Goal: Task Accomplishment & Management: Use online tool/utility

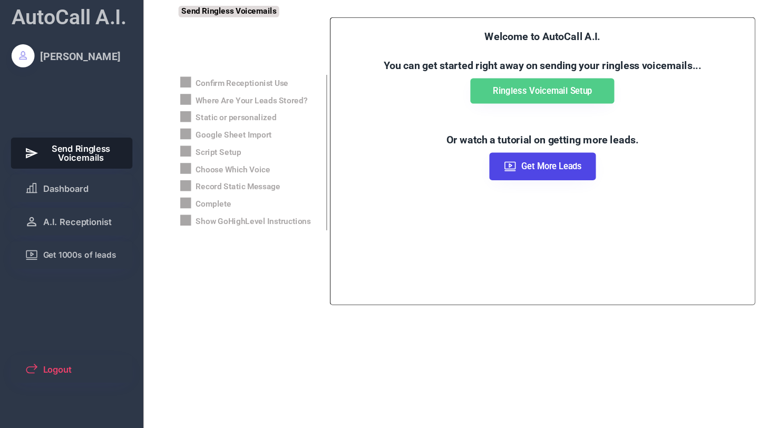
scroll to position [175, 0]
click at [55, 172] on span "Dashboard" at bounding box center [61, 173] width 42 height 8
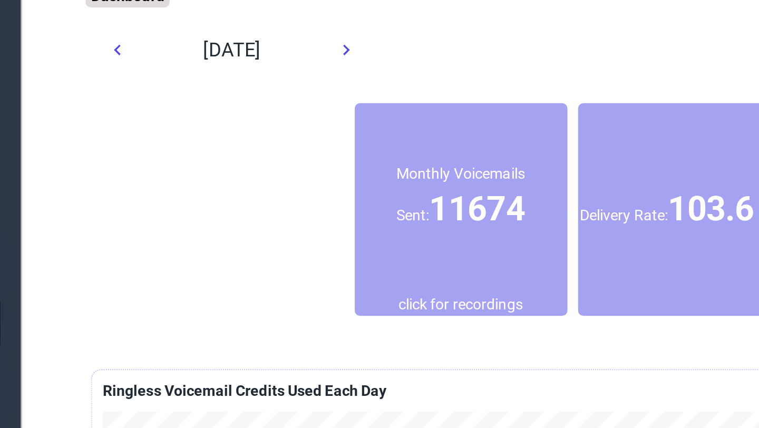
scroll to position [0, 0]
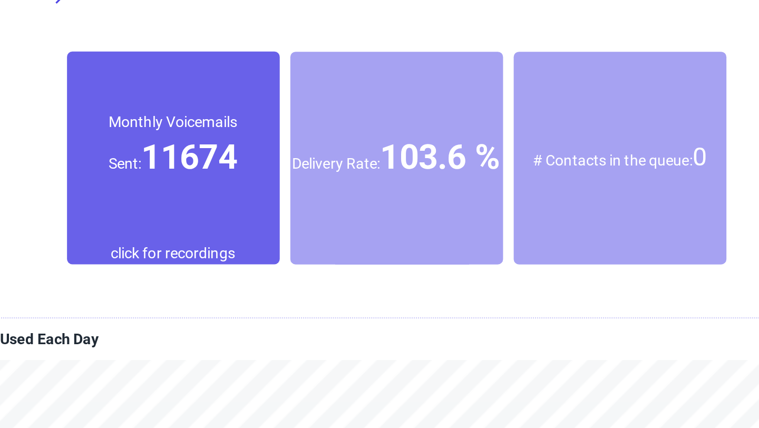
click at [383, 139] on div "Monthly Voicemails Sent: 11674" at bounding box center [349, 110] width 105 height 95
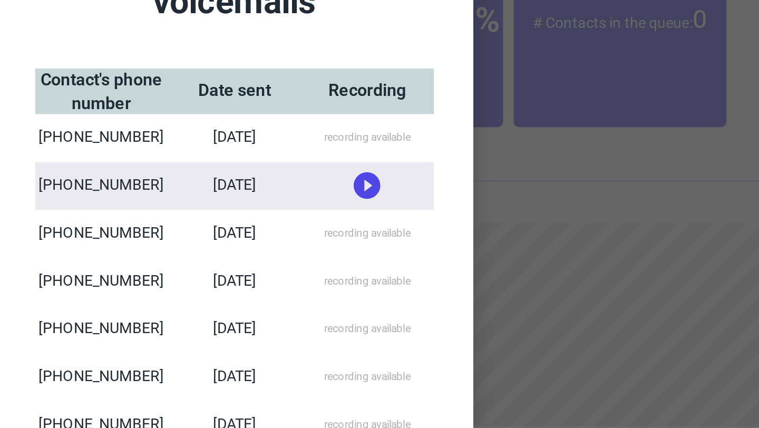
click at [446, 201] on use at bounding box center [445, 197] width 13 height 13
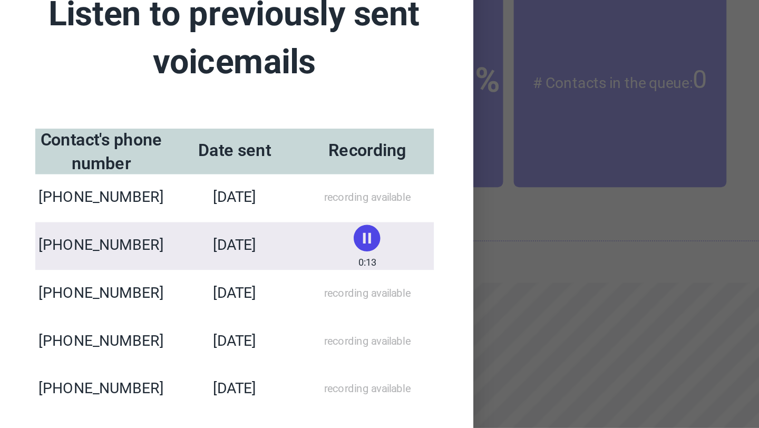
click at [438, 223] on div "recording available" at bounding box center [445, 221] width 43 height 7
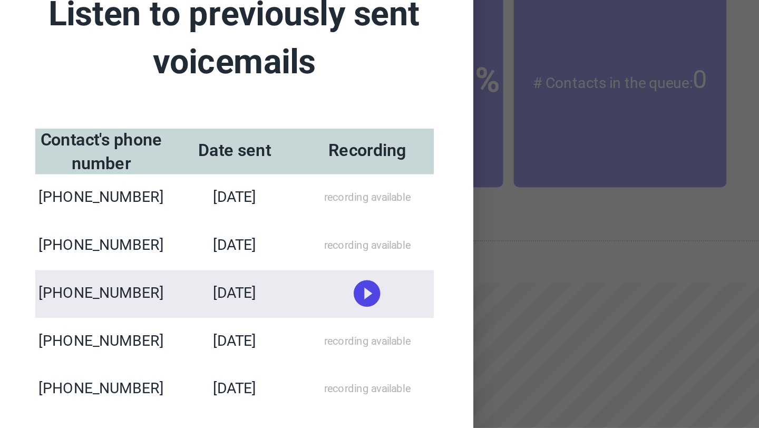
click at [444, 223] on use at bounding box center [445, 221] width 13 height 13
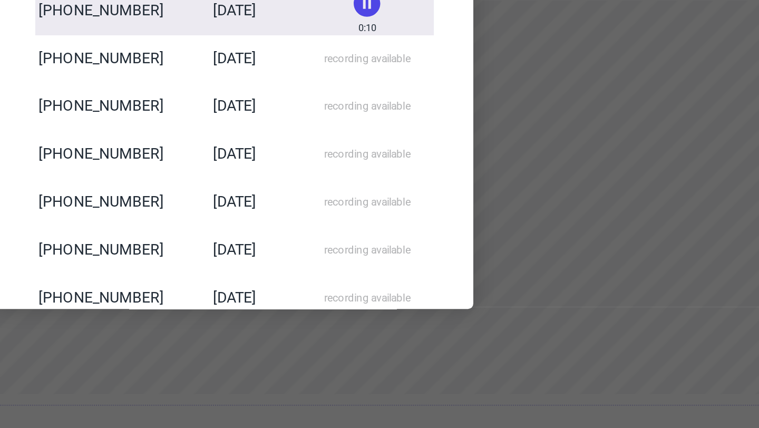
click at [443, 364] on div "recording available" at bounding box center [445, 363] width 43 height 7
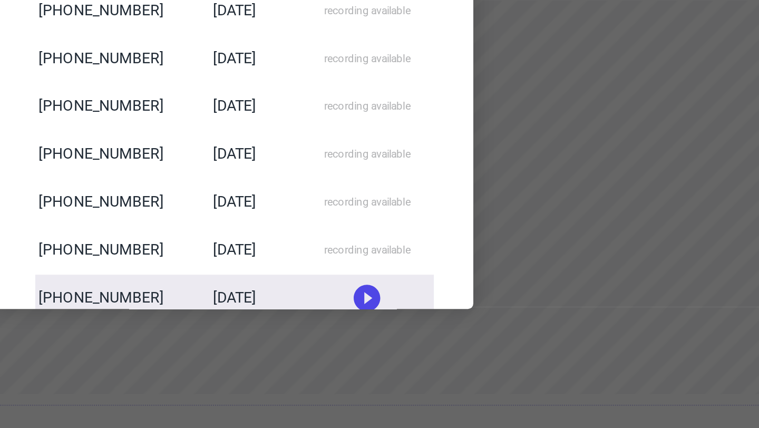
click at [443, 364] on use at bounding box center [445, 363] width 13 height 13
click at [439, 341] on div "recording available" at bounding box center [445, 339] width 43 height 7
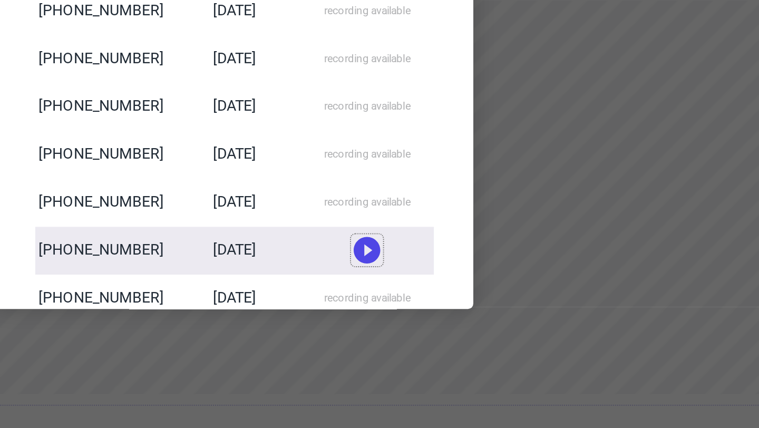
click at [442, 341] on use at bounding box center [445, 340] width 13 height 13
click at [439, 318] on div "recording available" at bounding box center [445, 315] width 43 height 7
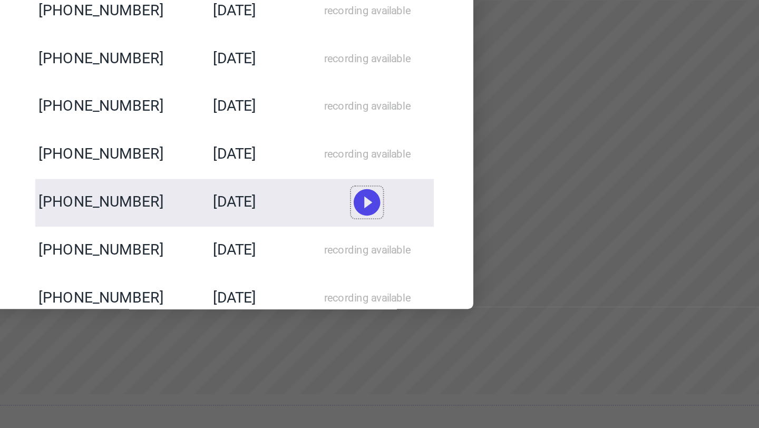
click at [441, 317] on use at bounding box center [445, 316] width 13 height 13
click at [444, 315] on use at bounding box center [445, 312] width 13 height 13
click at [437, 292] on div "recording available" at bounding box center [445, 292] width 43 height 7
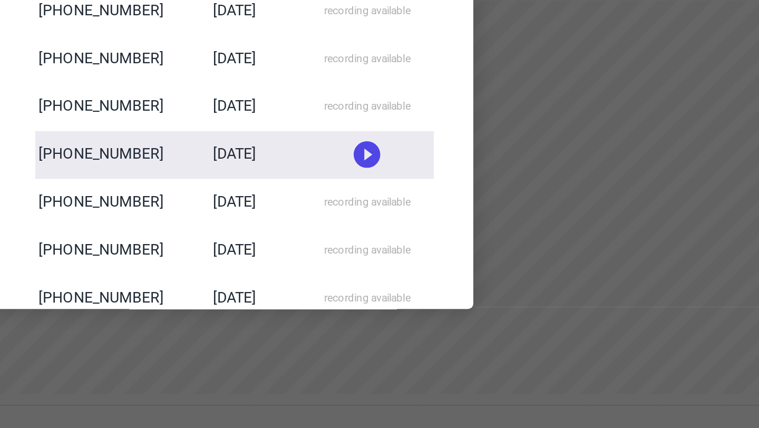
click at [443, 294] on use at bounding box center [445, 292] width 13 height 13
click at [443, 294] on use at bounding box center [445, 288] width 13 height 13
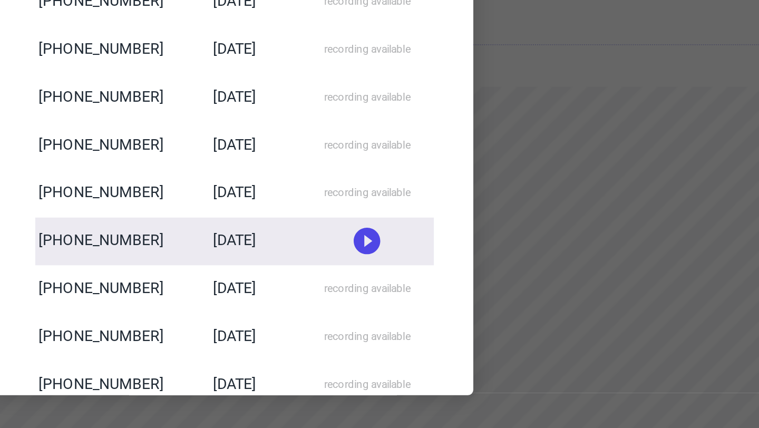
click at [427, 222] on div "recording available" at bounding box center [445, 221] width 43 height 7
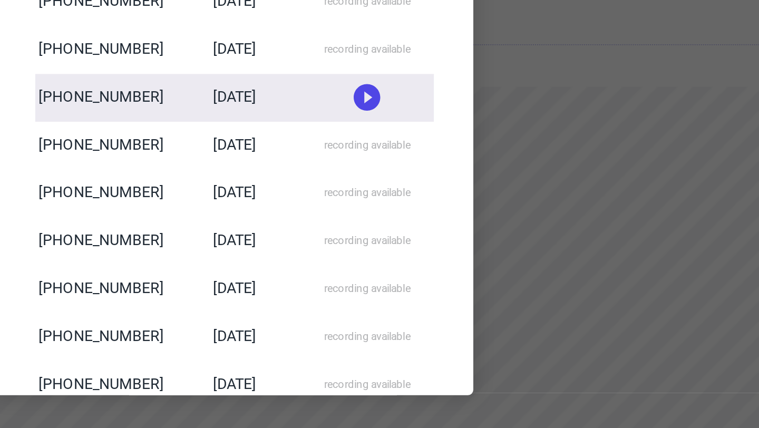
click at [440, 222] on use at bounding box center [445, 221] width 13 height 13
click at [445, 219] on use at bounding box center [445, 217] width 13 height 13
click at [442, 245] on div "recording available" at bounding box center [445, 244] width 43 height 7
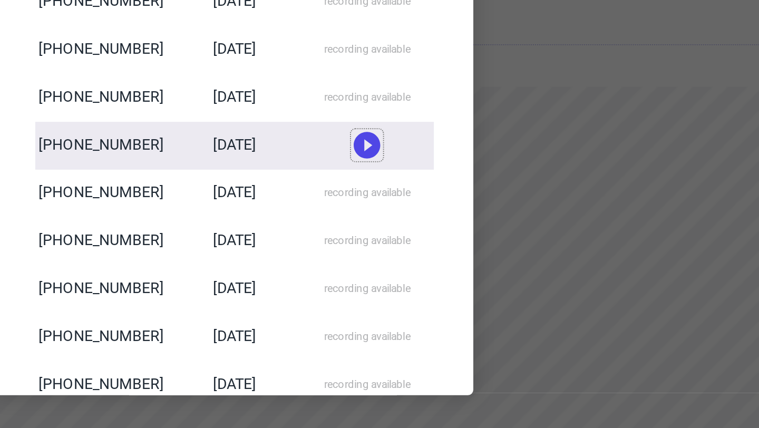
click at [442, 245] on use at bounding box center [445, 245] width 13 height 13
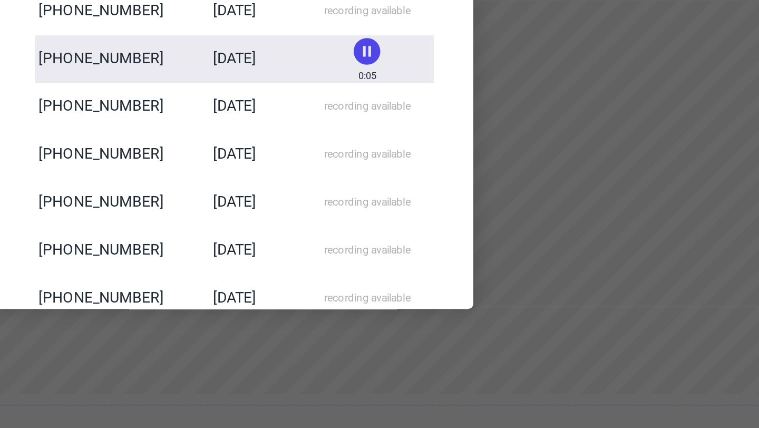
click at [443, 243] on use at bounding box center [445, 240] width 13 height 13
click at [447, 245] on icon at bounding box center [445, 245] width 16 height 16
click at [447, 245] on use at bounding box center [445, 240] width 13 height 13
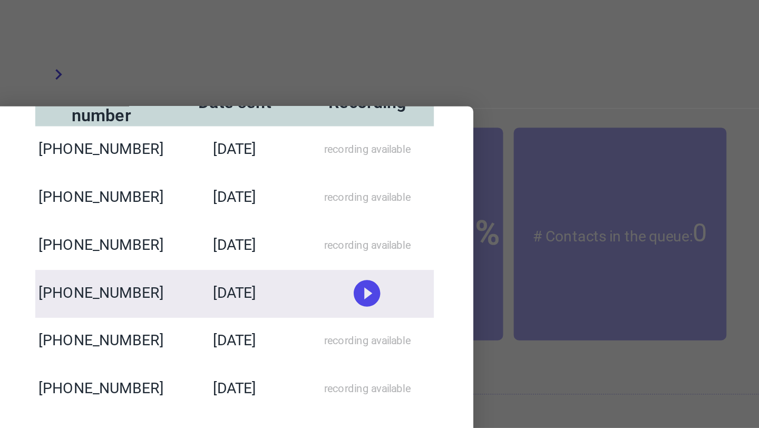
scroll to position [100, 0]
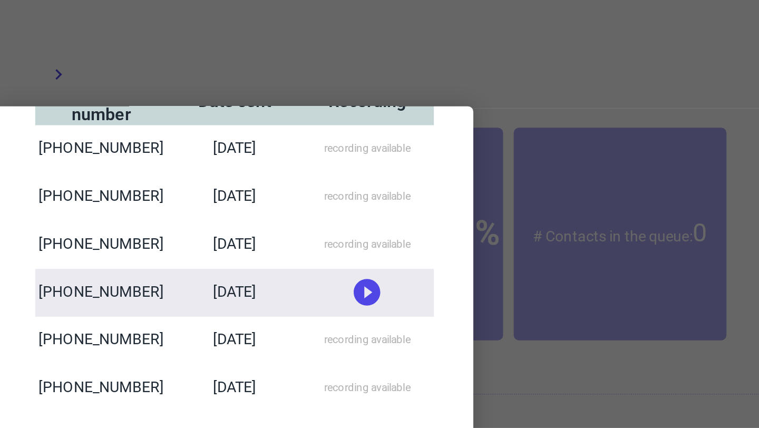
click at [543, 36] on div at bounding box center [379, 214] width 759 height 428
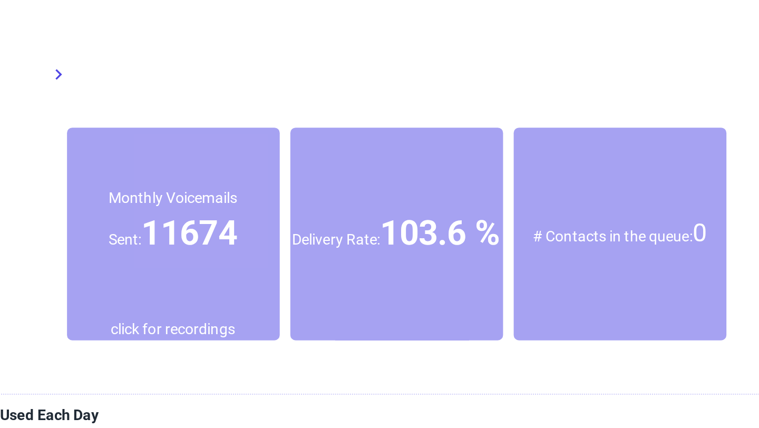
click at [476, 155] on div "Delivery Rate: 103.6 %" at bounding box center [459, 115] width 105 height 105
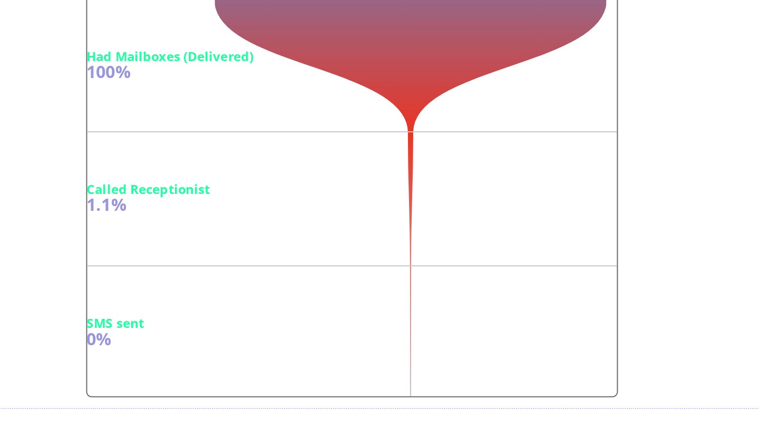
scroll to position [310, 0]
click at [348, 318] on div "1.1%" at bounding box center [462, 317] width 266 height 8
click at [364, 311] on div "Called Receptionist" at bounding box center [462, 310] width 266 height 6
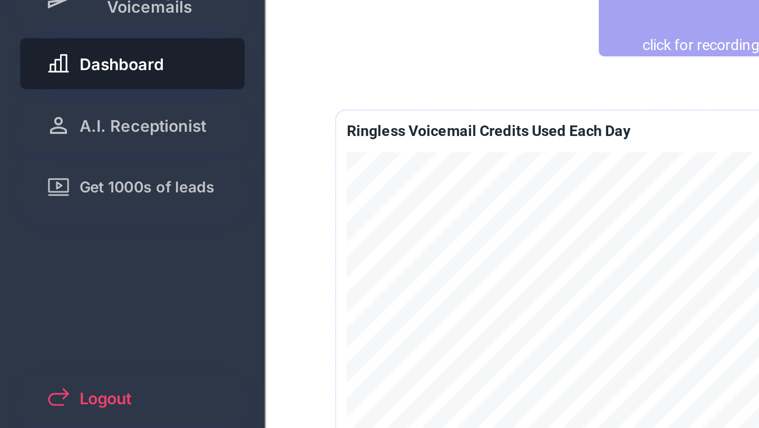
scroll to position [0, 0]
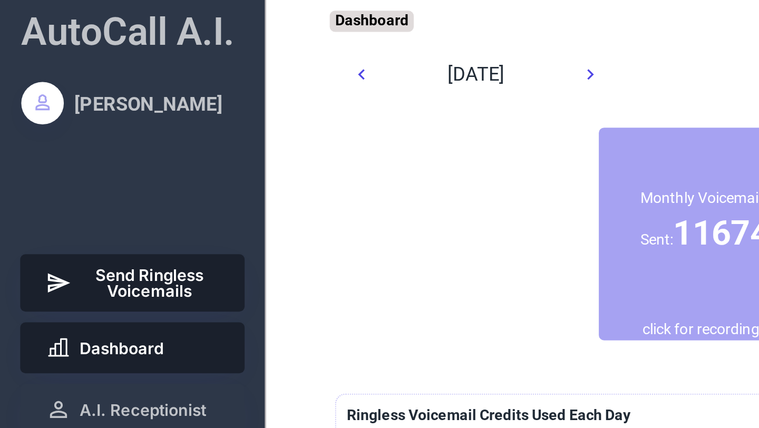
click at [84, 135] on span "Send Ringless Voicemails" at bounding box center [75, 140] width 70 height 16
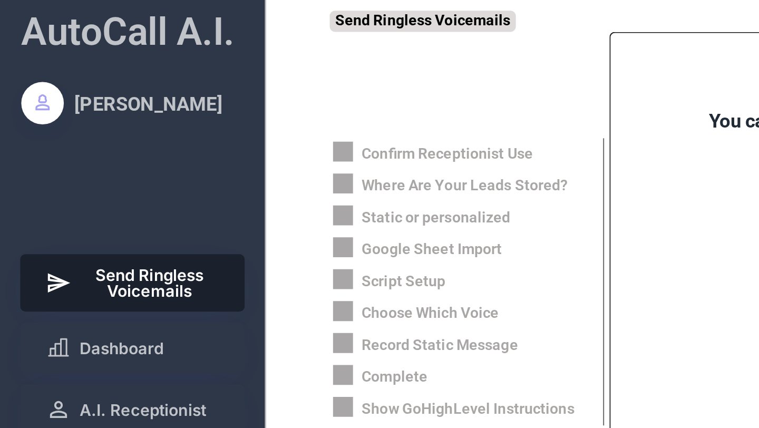
click at [176, 74] on icon at bounding box center [169, 75] width 13 height 13
click at [173, 74] on use at bounding box center [170, 75] width 10 height 10
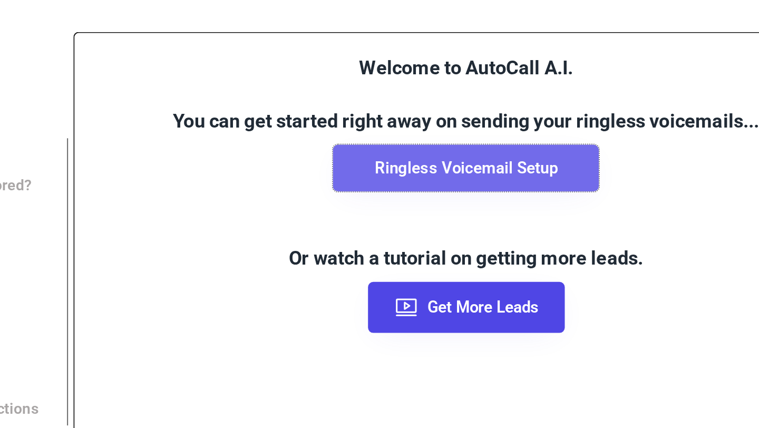
click at [545, 86] on button "Ringless Voicemail Setup" at bounding box center [497, 83] width 132 height 23
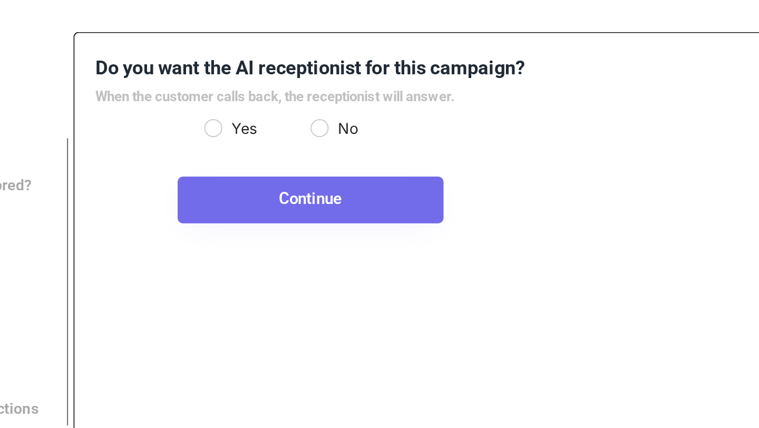
click at [461, 97] on button "Continue" at bounding box center [420, 98] width 132 height 23
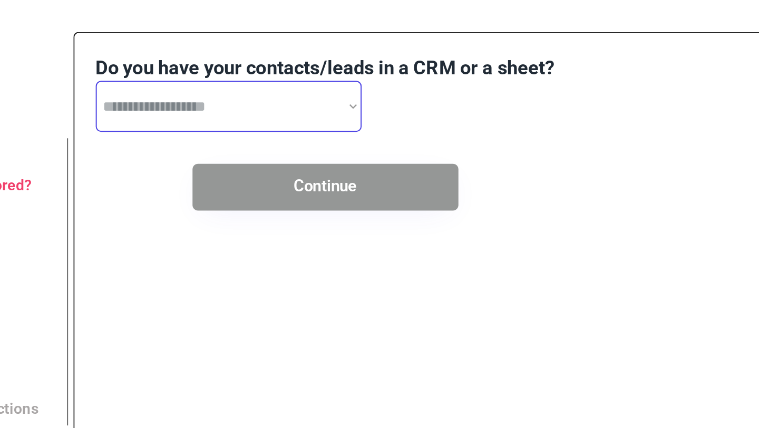
click at [440, 53] on select "**********" at bounding box center [379, 52] width 132 height 25
select select "**********"
click at [313, 40] on select "**********" at bounding box center [379, 52] width 132 height 25
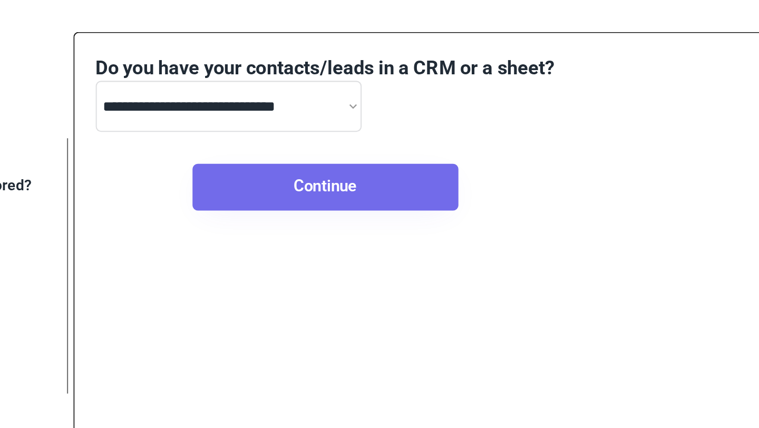
click at [449, 85] on button "Continue" at bounding box center [427, 92] width 132 height 23
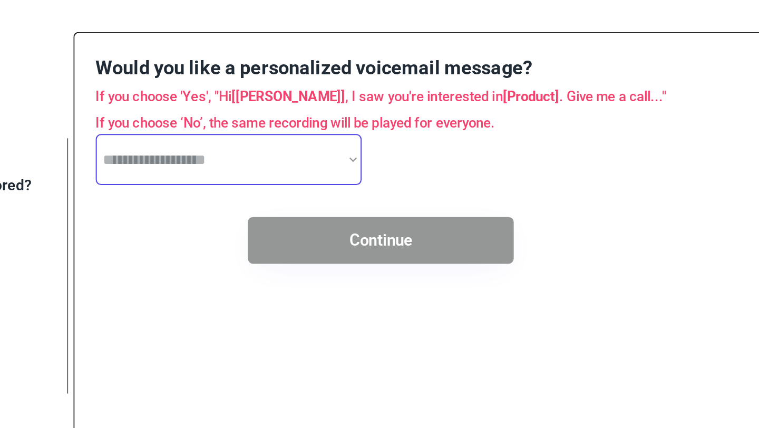
click at [442, 80] on select "**********" at bounding box center [379, 78] width 132 height 25
select select "*****"
click at [313, 66] on select "**********" at bounding box center [379, 78] width 132 height 25
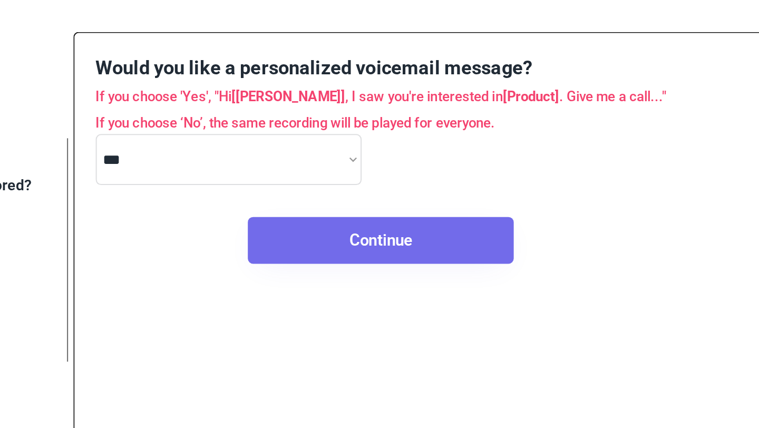
click at [456, 116] on button "Continue" at bounding box center [454, 119] width 132 height 23
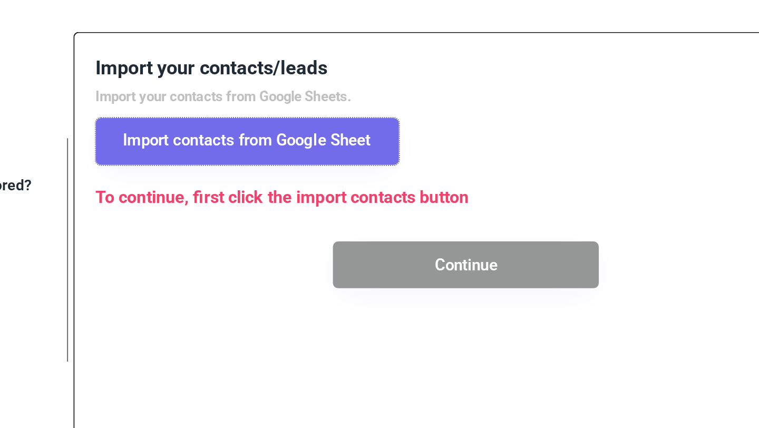
click at [452, 64] on button "Import contacts from Google Sheet" at bounding box center [388, 69] width 150 height 23
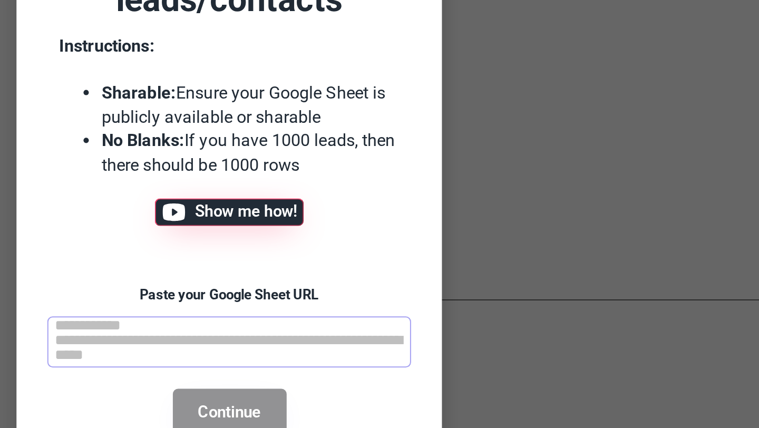
click at [402, 229] on button "Show me how!" at bounding box center [380, 236] width 74 height 14
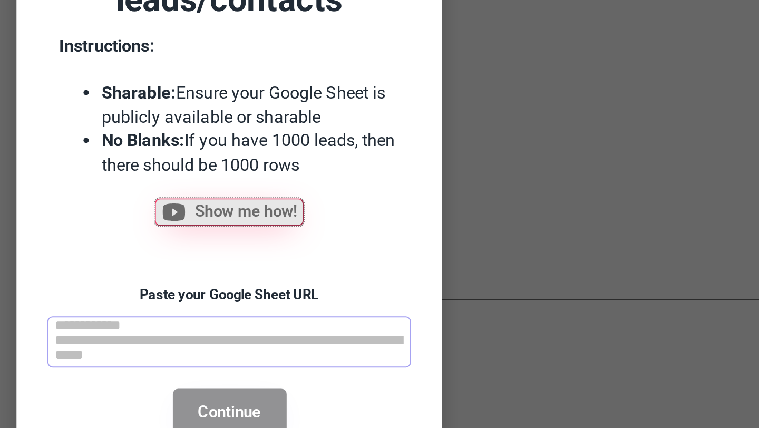
click at [505, 214] on div at bounding box center [379, 214] width 759 height 428
click at [509, 181] on div at bounding box center [379, 214] width 759 height 428
click at [398, 329] on button "Continue" at bounding box center [379, 334] width 56 height 23
click at [523, 305] on div at bounding box center [379, 214] width 759 height 428
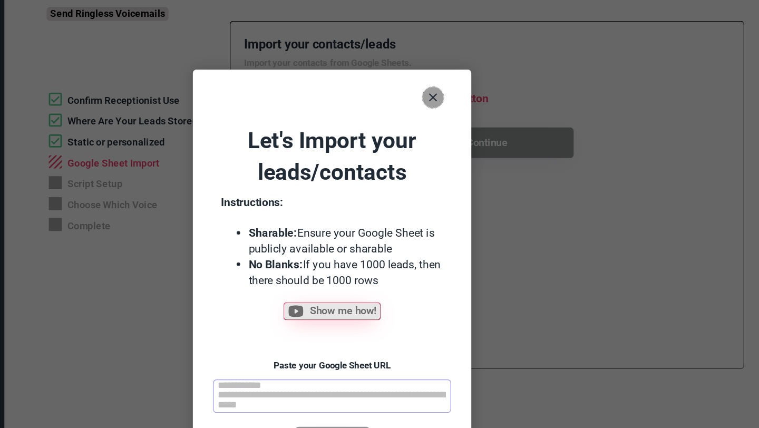
click at [454, 72] on use at bounding box center [456, 74] width 6 height 6
